Goal: Task Accomplishment & Management: Manage account settings

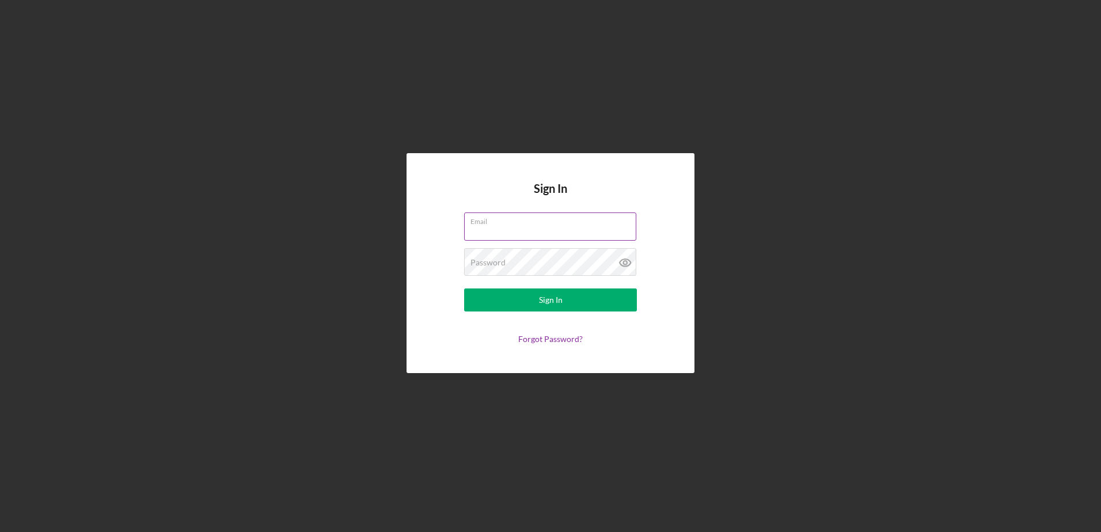
click at [529, 232] on input "Email" at bounding box center [550, 227] width 172 height 28
type input "[EMAIL_ADDRESS][DOMAIN_NAME]"
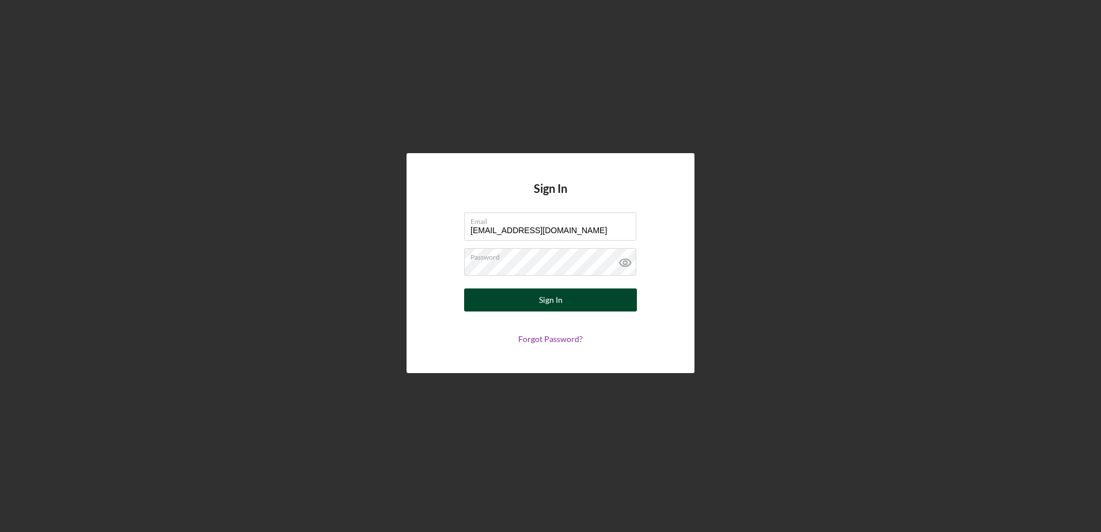
click at [532, 298] on button "Sign In" at bounding box center [550, 300] width 173 height 23
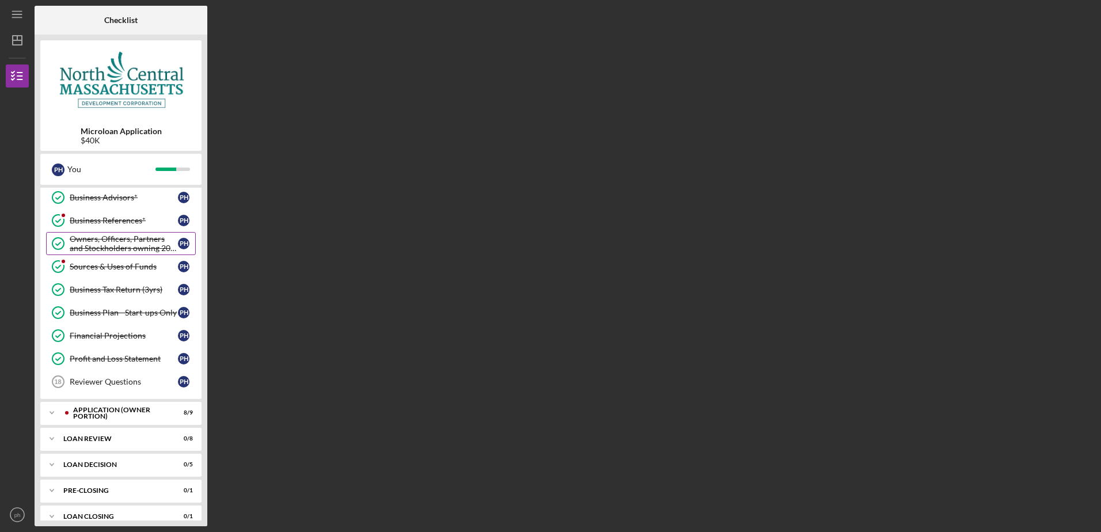
scroll to position [157, 0]
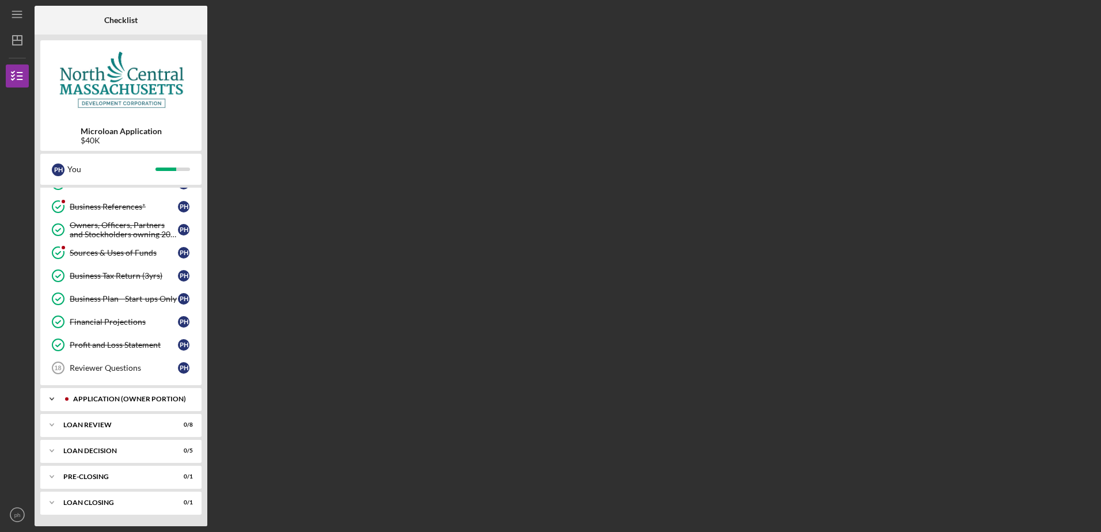
click at [101, 397] on div "APPLICATION (OWNER PORTION)" at bounding box center [130, 399] width 114 height 7
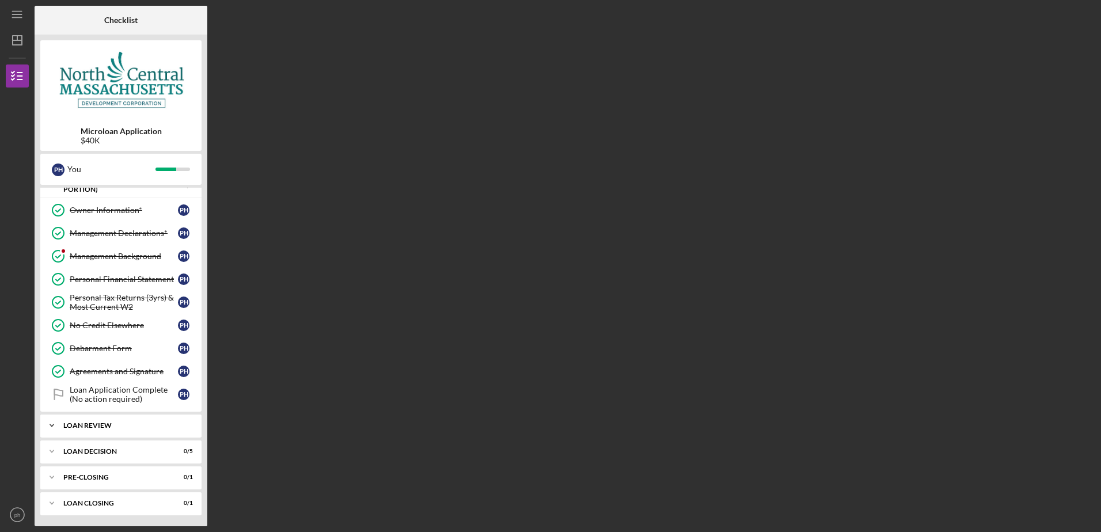
scroll to position [371, 0]
click at [93, 423] on div "LOAN REVIEW" at bounding box center [125, 425] width 124 height 7
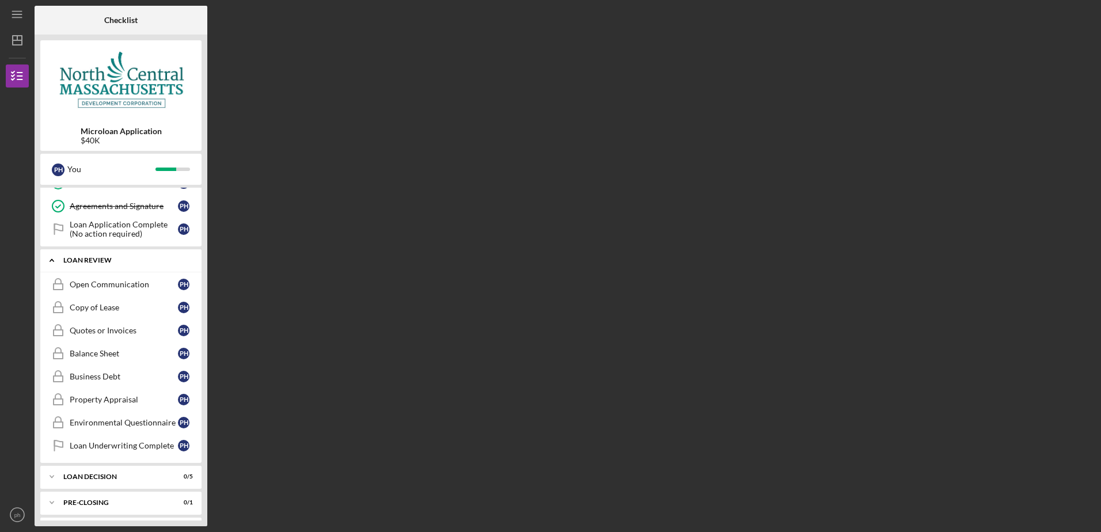
scroll to position [544, 0]
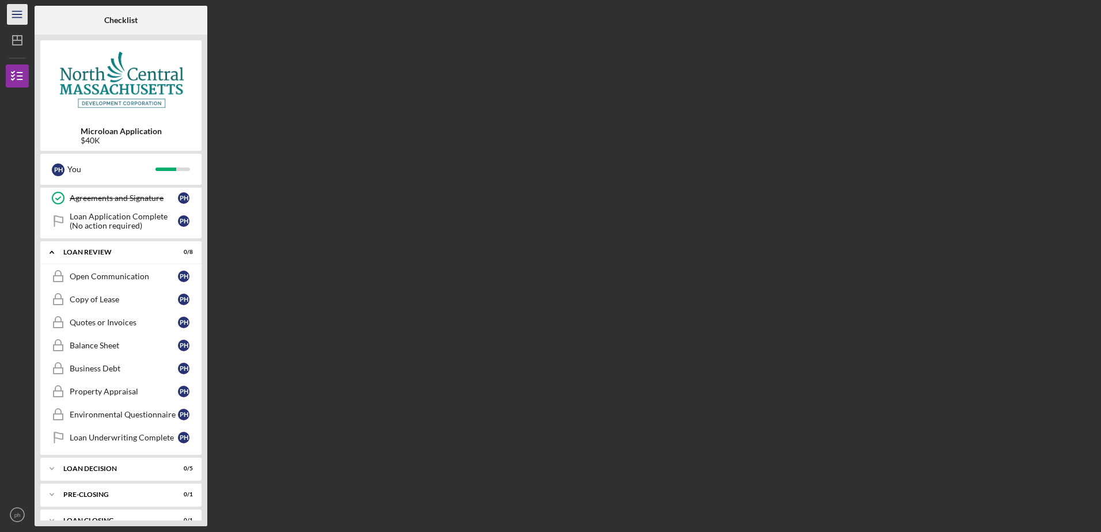
click at [18, 13] on icon "Icon/Menu" at bounding box center [18, 15] width 26 height 26
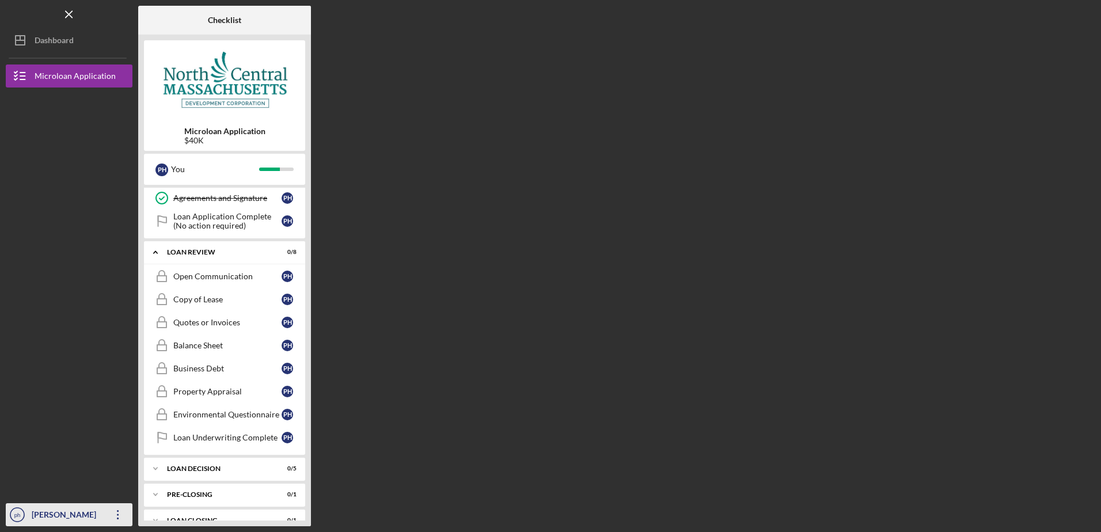
click at [63, 517] on div "[PERSON_NAME]" at bounding box center [66, 516] width 75 height 26
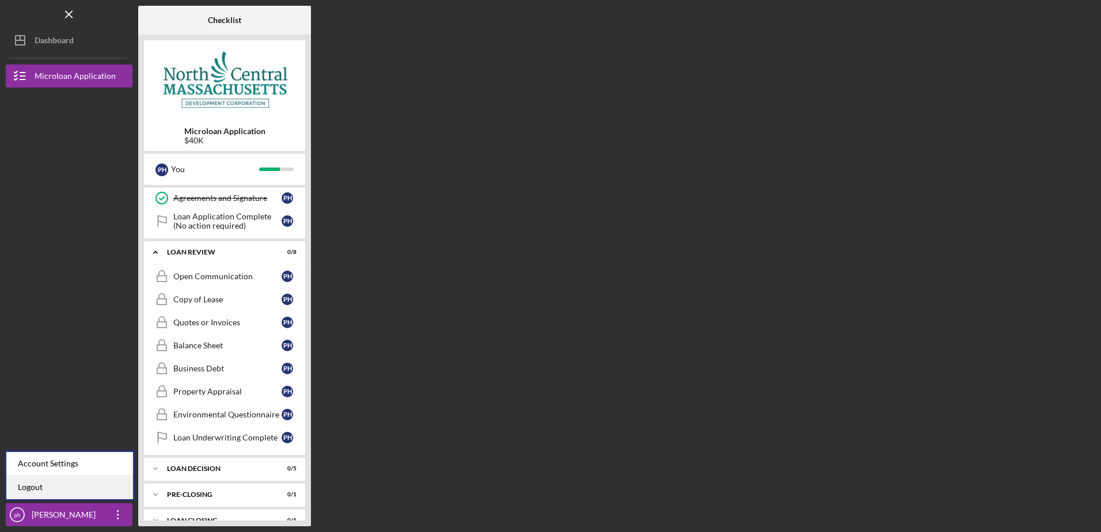
click at [36, 490] on link "Logout" at bounding box center [69, 488] width 127 height 24
